Goal: Ask a question

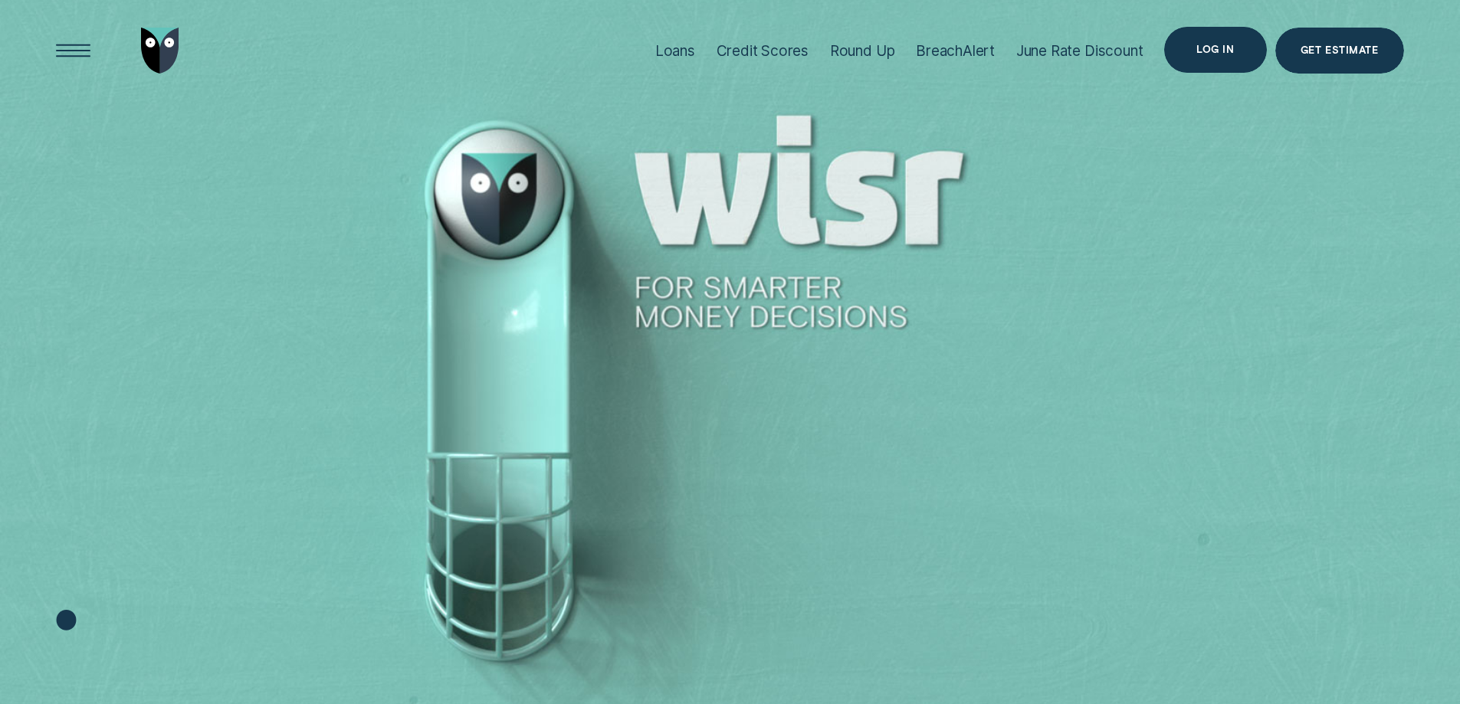
click at [1206, 41] on div "Log in" at bounding box center [1215, 50] width 102 height 46
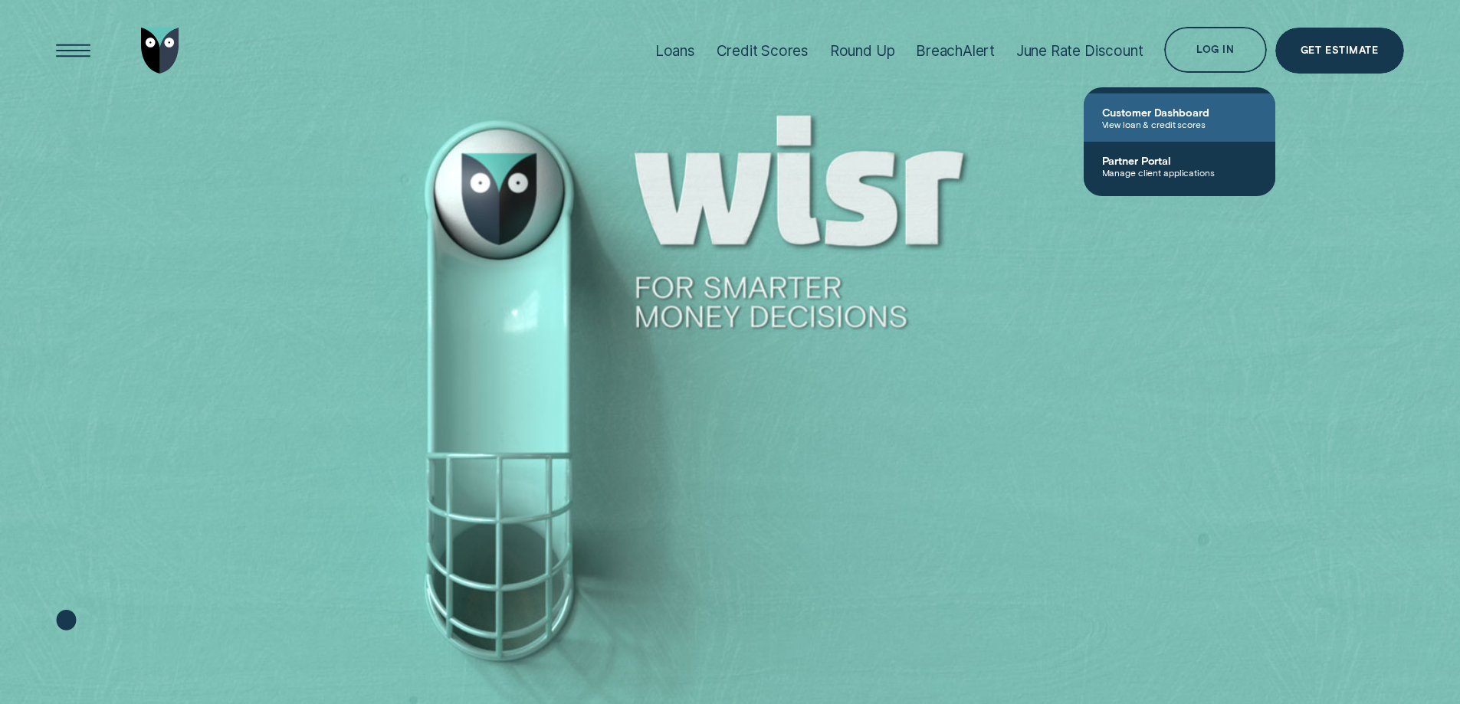
click at [1178, 114] on span "Customer Dashboard" at bounding box center [1179, 112] width 155 height 13
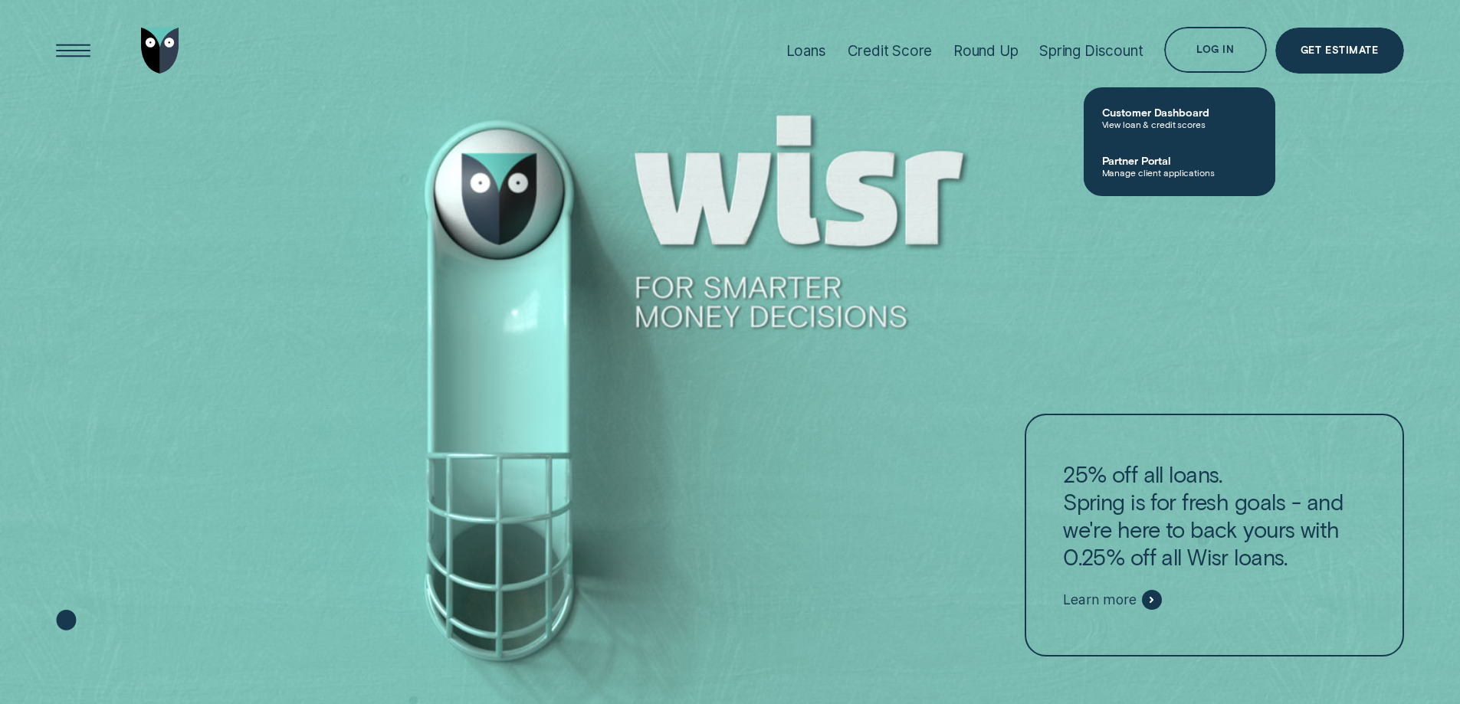
click at [1196, 107] on span "Customer Dashboard" at bounding box center [1179, 112] width 155 height 13
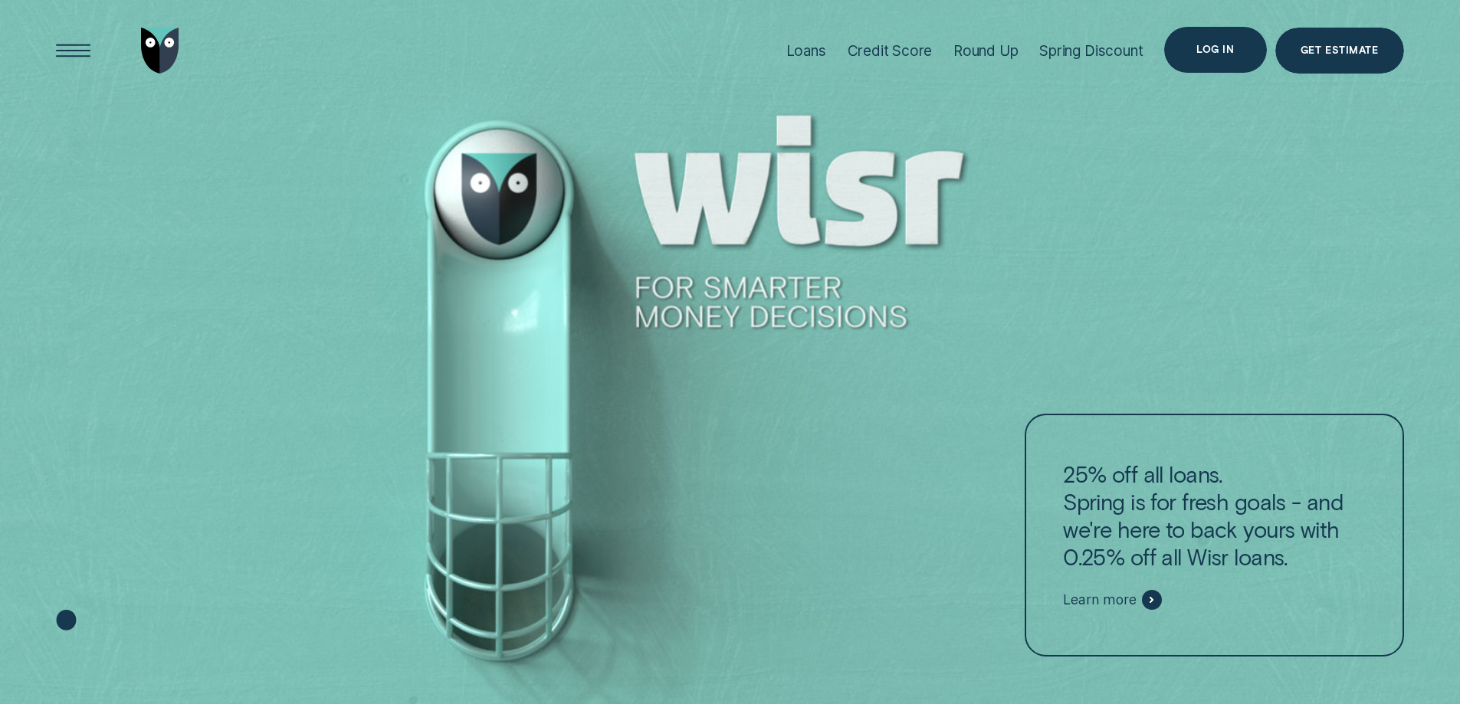
click at [1207, 57] on div "Log in" at bounding box center [1215, 50] width 102 height 46
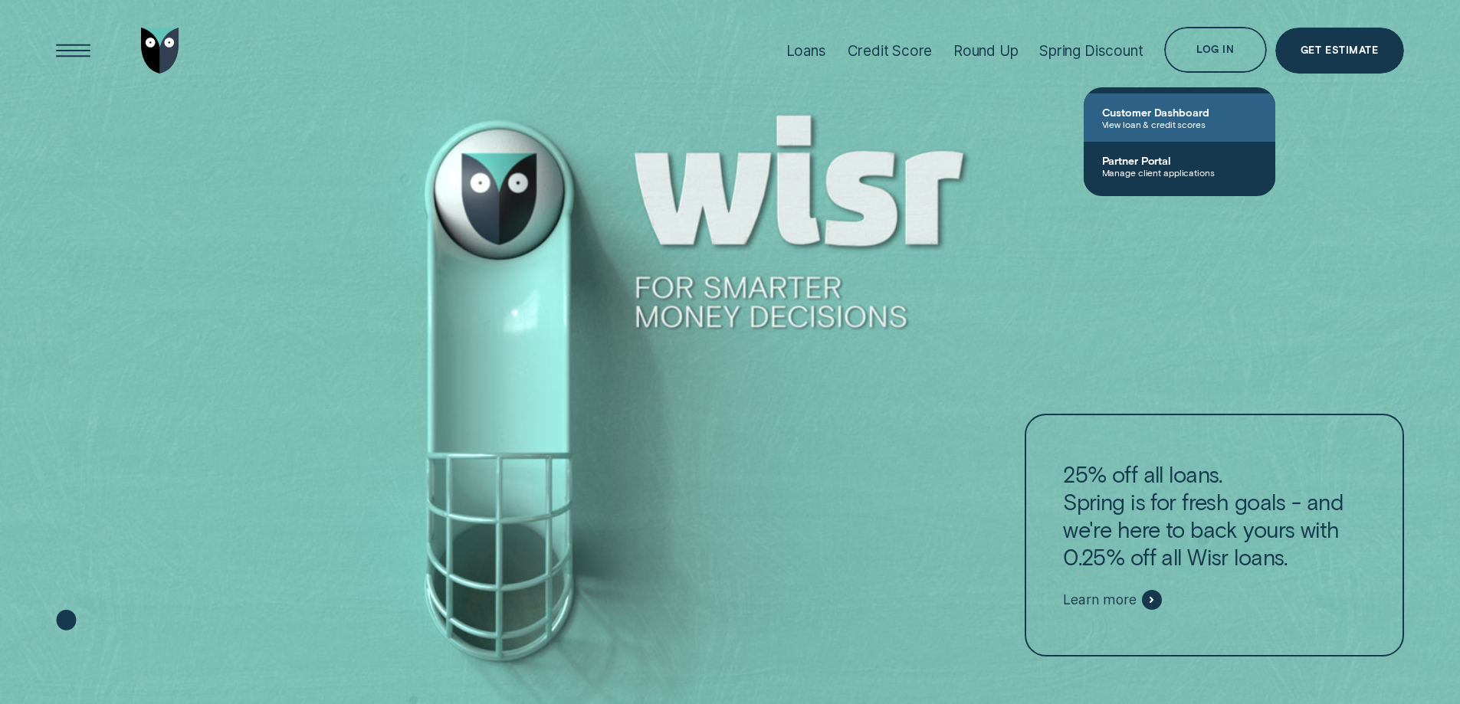
click at [1192, 113] on span "Customer Dashboard" at bounding box center [1179, 112] width 155 height 13
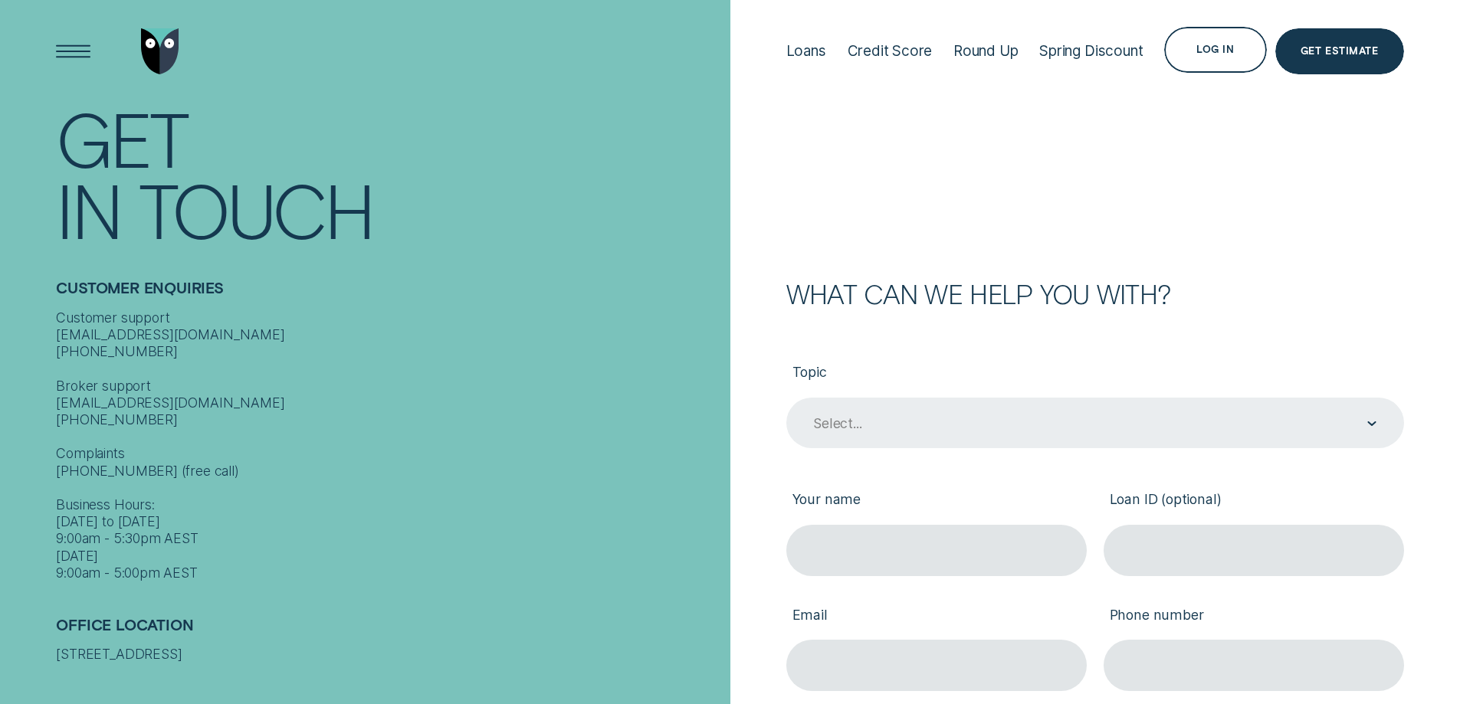
click at [1369, 423] on icon "Contact form" at bounding box center [1372, 423] width 7 height 3
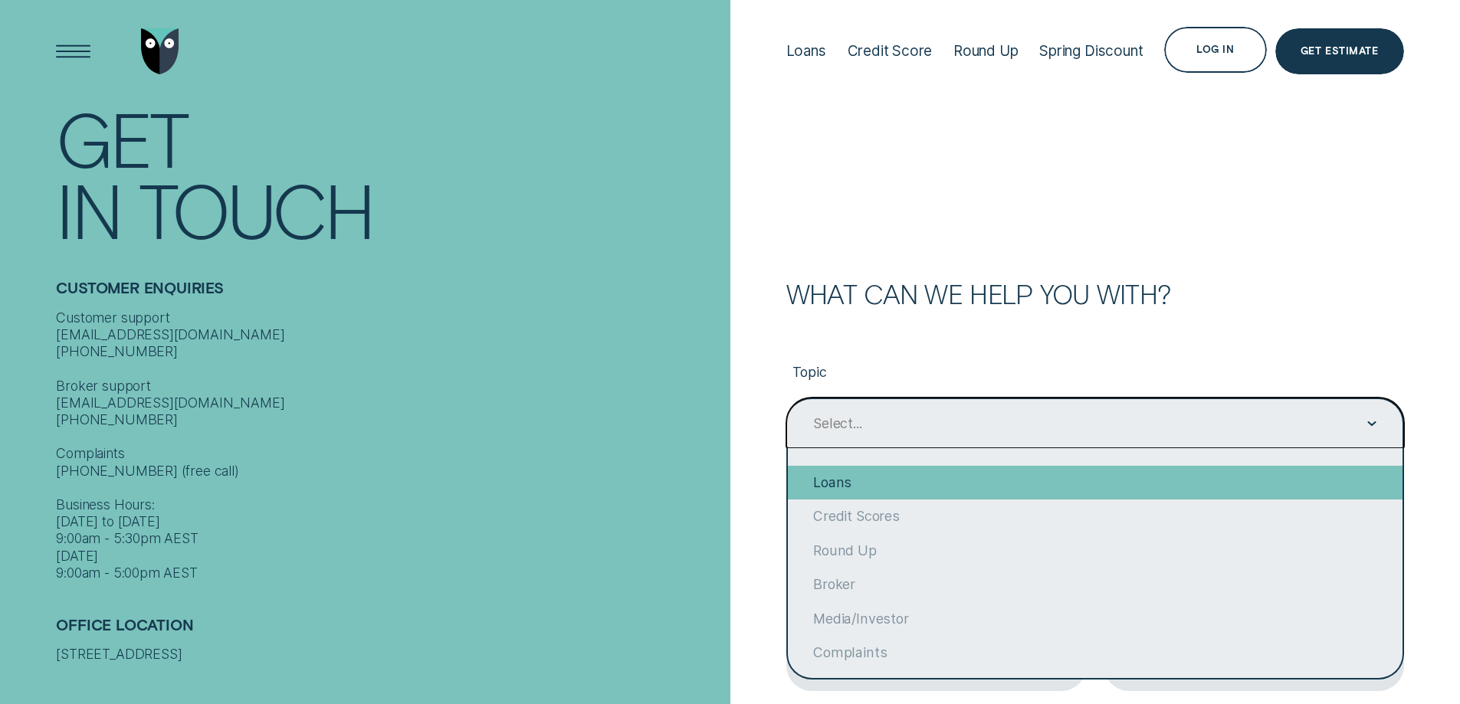
click at [1160, 481] on div "Loans" at bounding box center [1095, 483] width 615 height 34
type input "Loans"
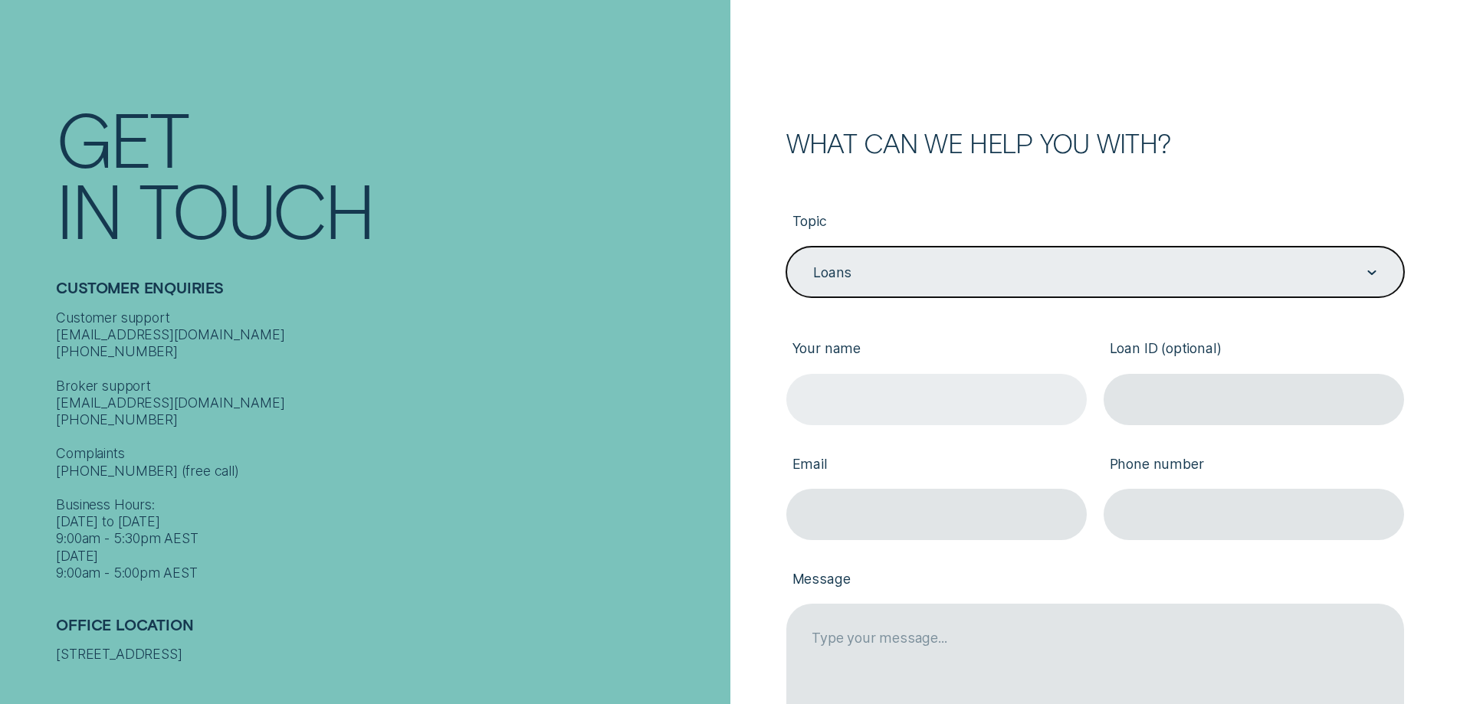
scroll to position [153, 0]
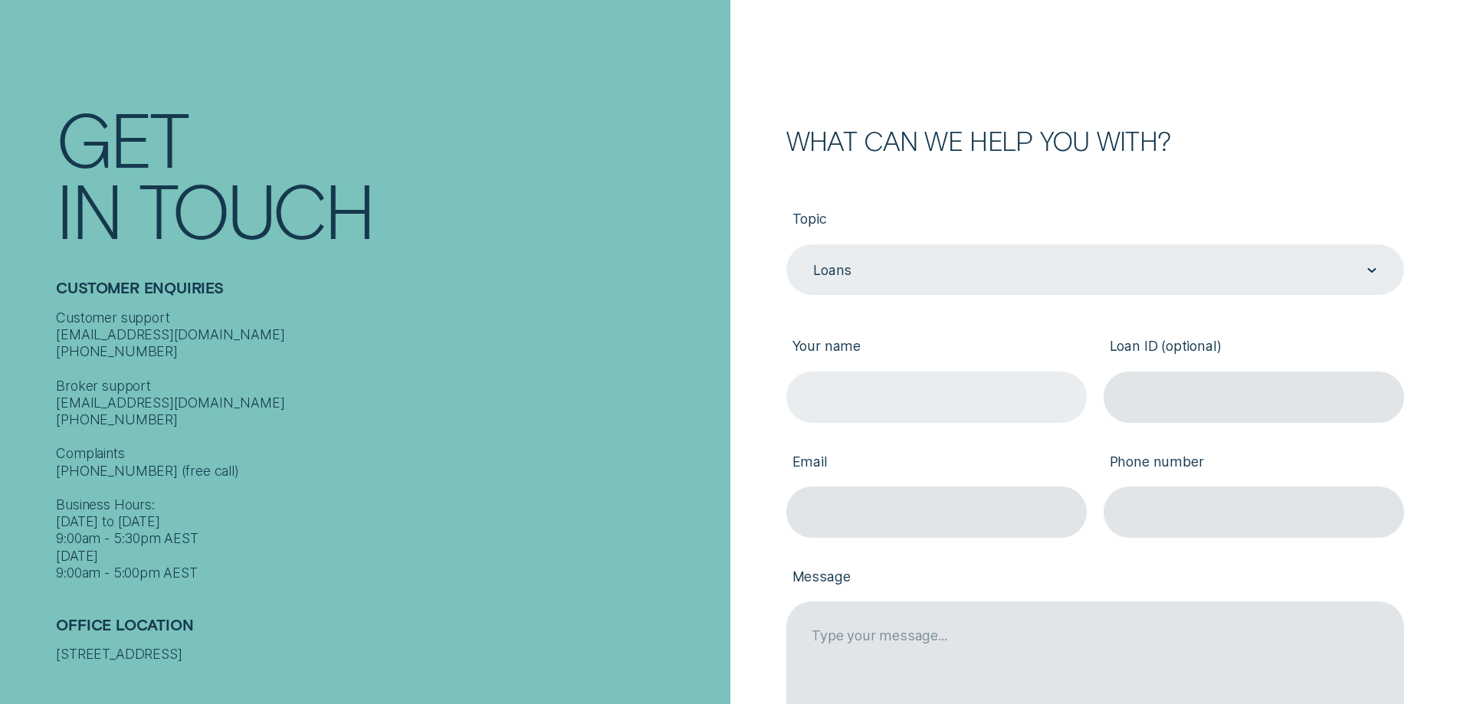
click at [997, 392] on input "Your name" at bounding box center [936, 397] width 300 height 51
type input "William Pelling"
click at [980, 515] on input "Email" at bounding box center [936, 512] width 300 height 51
type input "outbackindustrial8@bigpond.com"
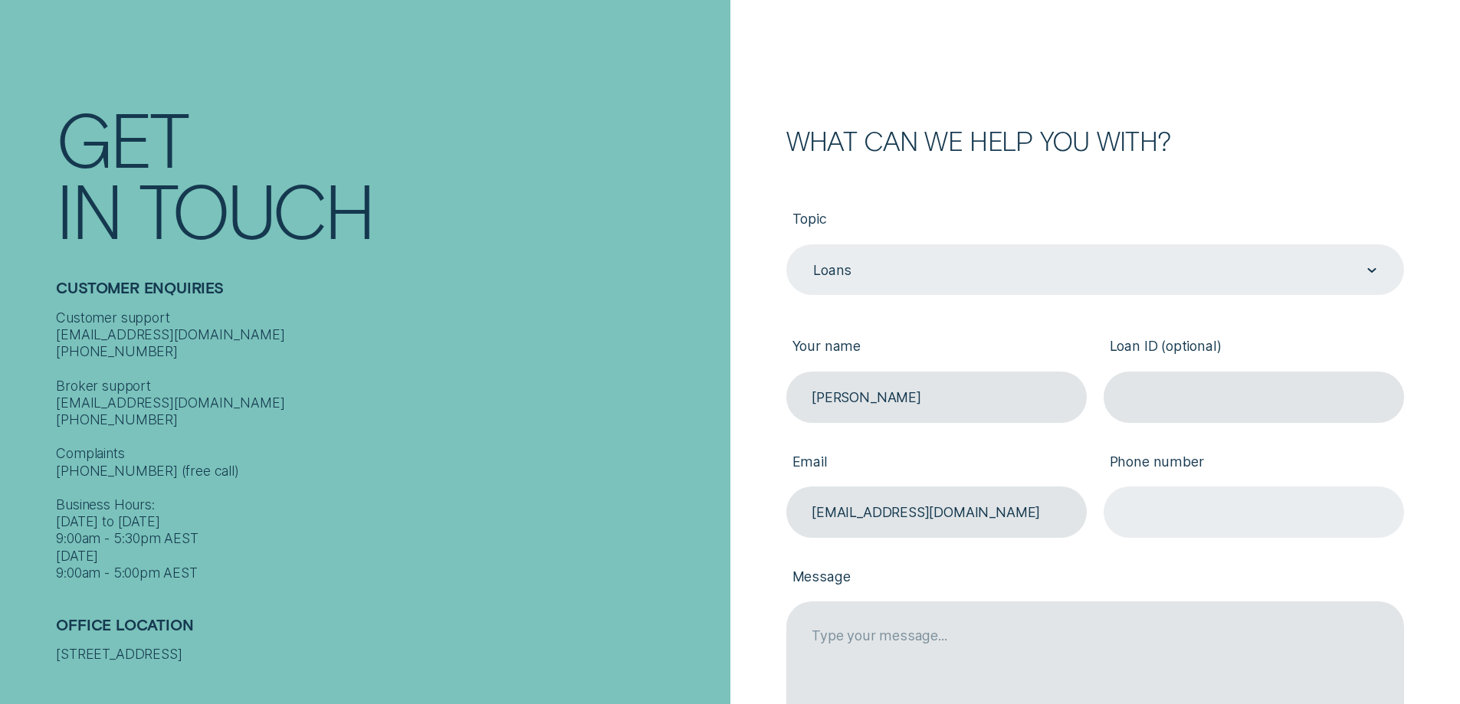
click at [1247, 507] on input "Phone number" at bounding box center [1254, 512] width 300 height 51
type input "o"
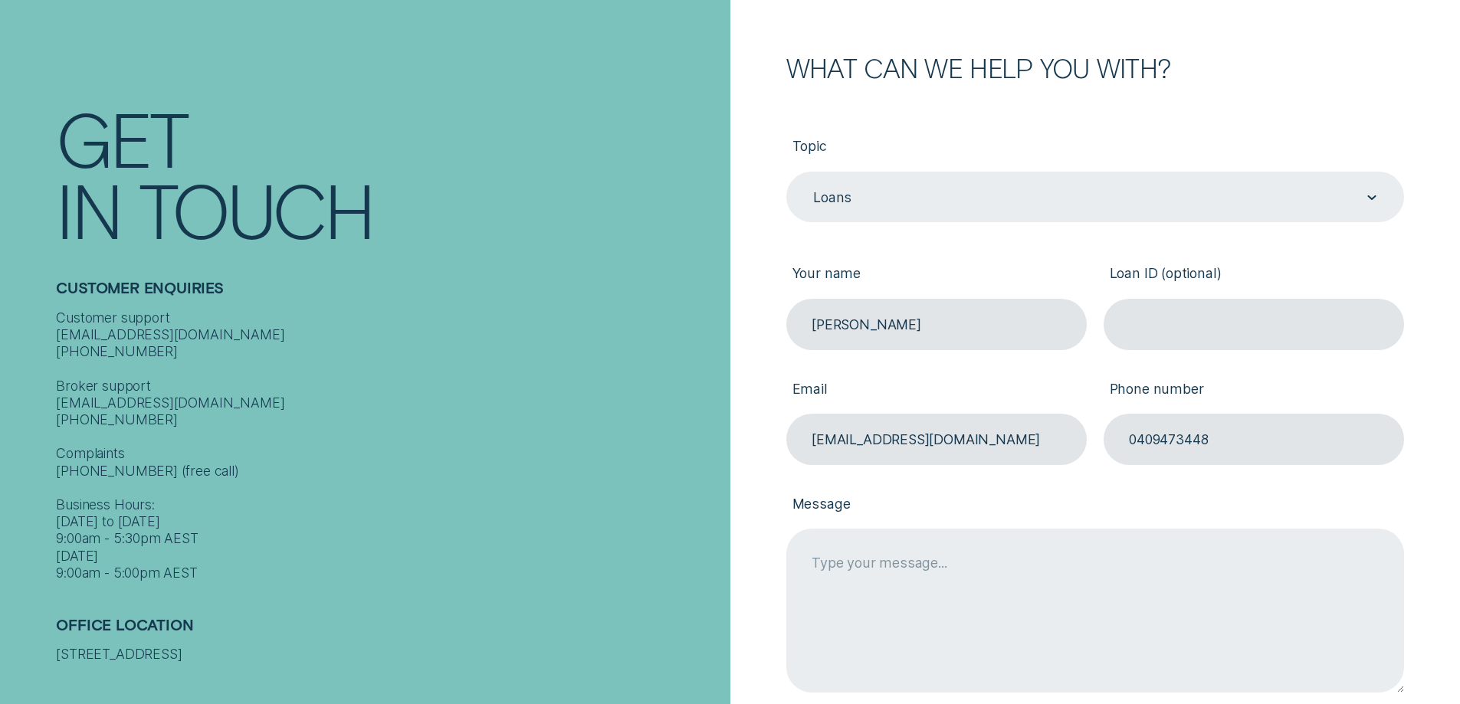
scroll to position [249, 0]
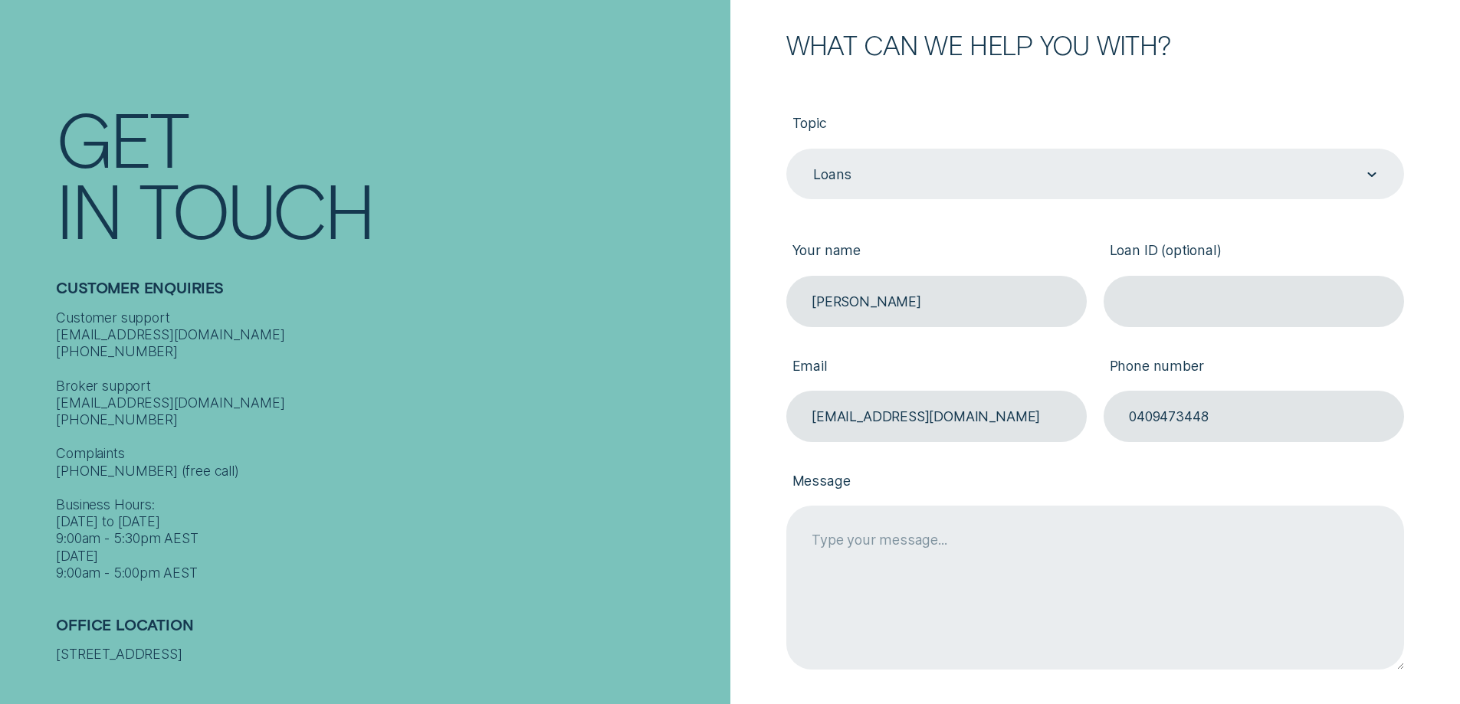
type input "0409473448"
click at [1023, 536] on textarea "Message" at bounding box center [1095, 587] width 618 height 163
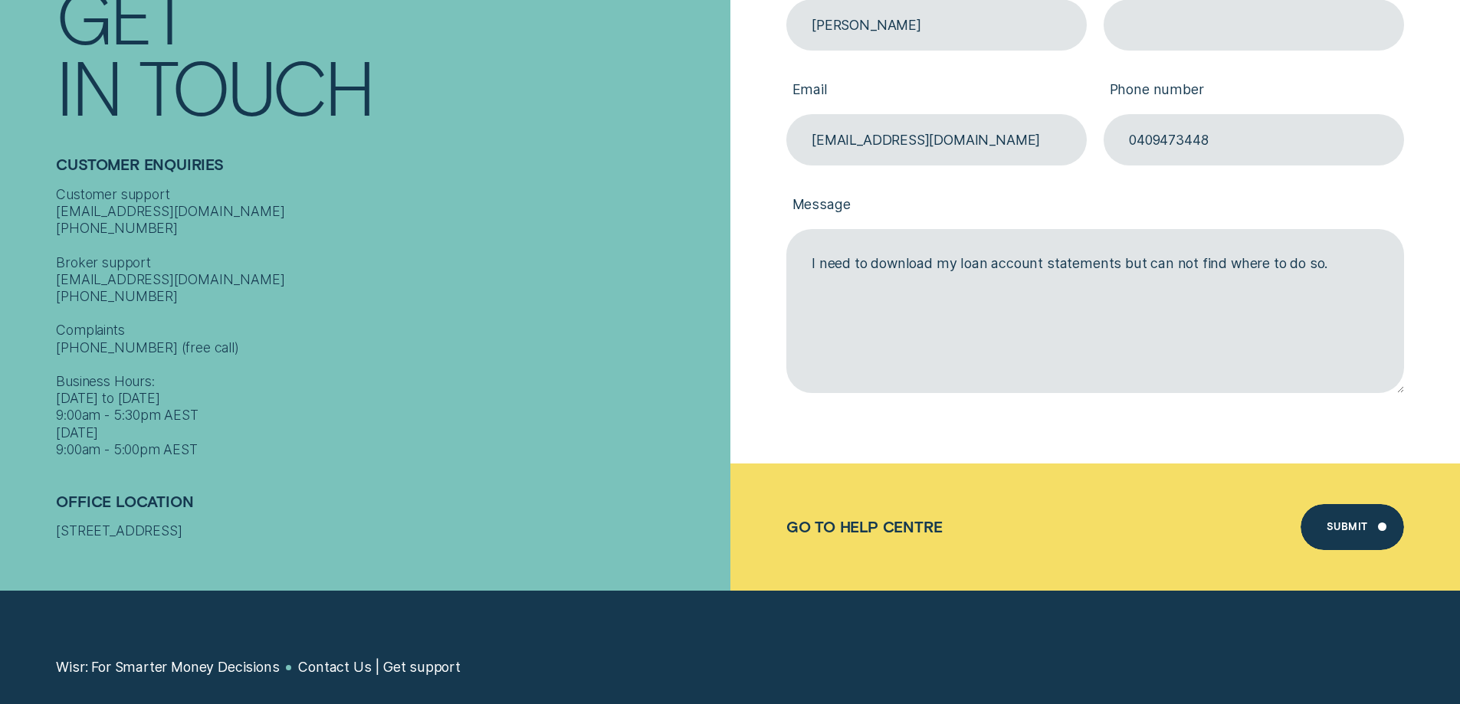
scroll to position [536, 0]
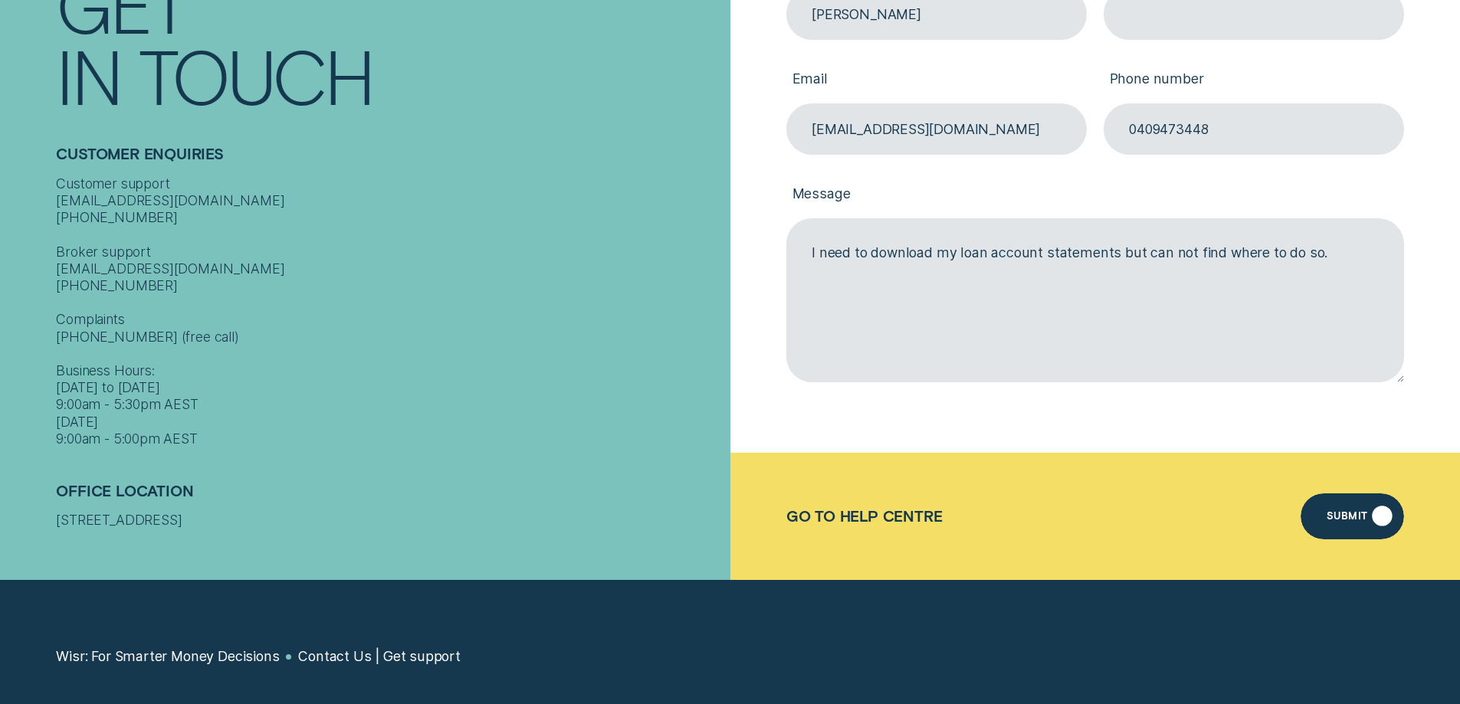
type textarea "I need to download my loan account statements but can not find where to do so."
click at [1350, 514] on div "Submit" at bounding box center [1347, 518] width 41 height 9
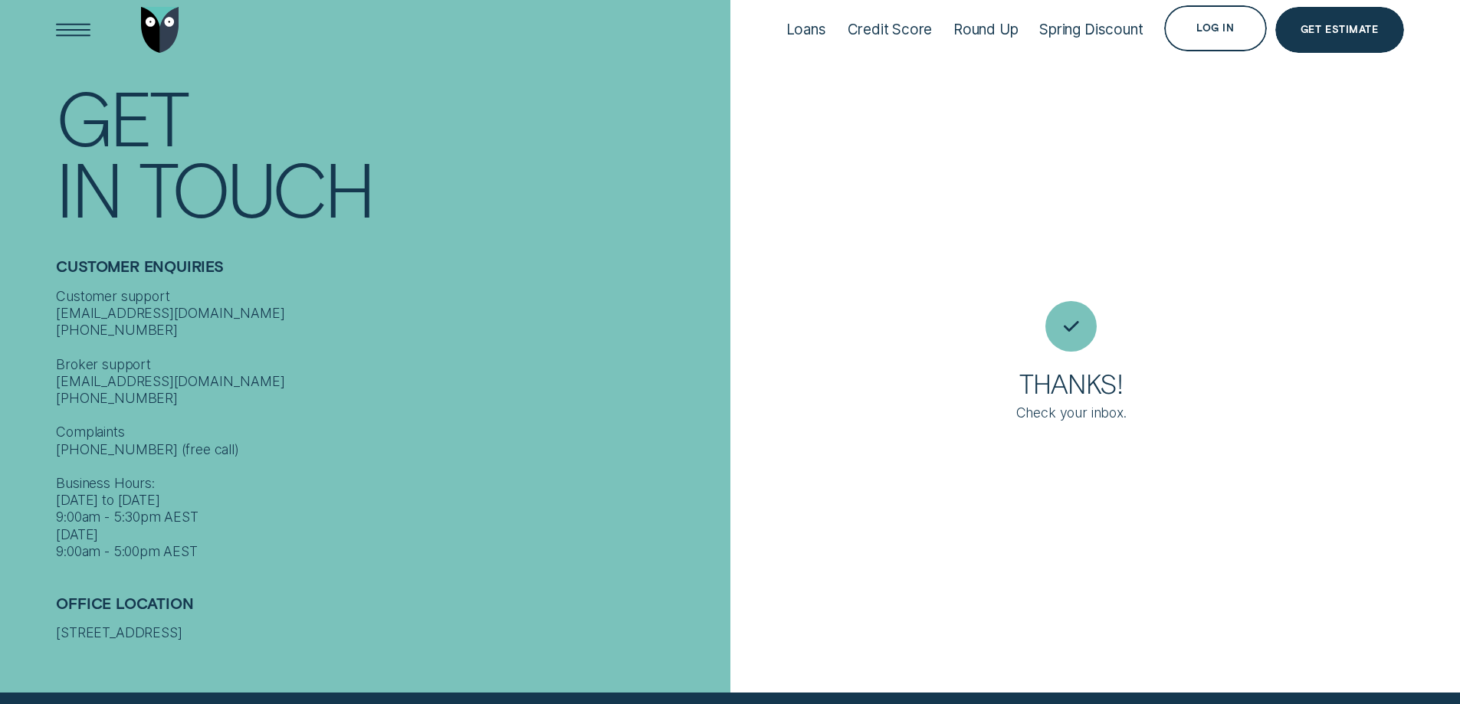
scroll to position [14, 0]
